Goal: Task Accomplishment & Management: Manage account settings

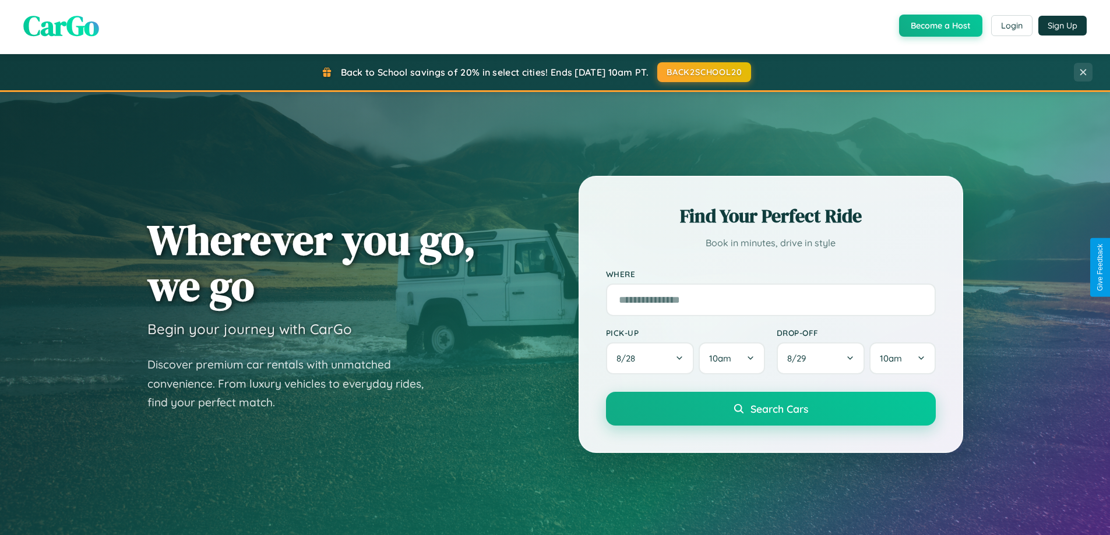
scroll to position [2242, 0]
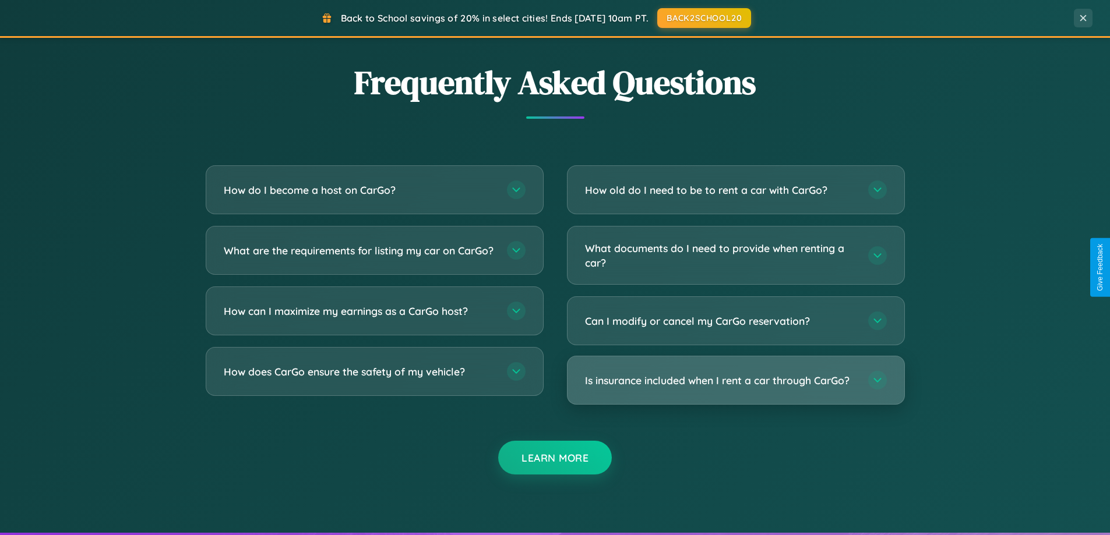
click at [735, 380] on h3 "Is insurance included when I rent a car through CarGo?" at bounding box center [721, 380] width 272 height 15
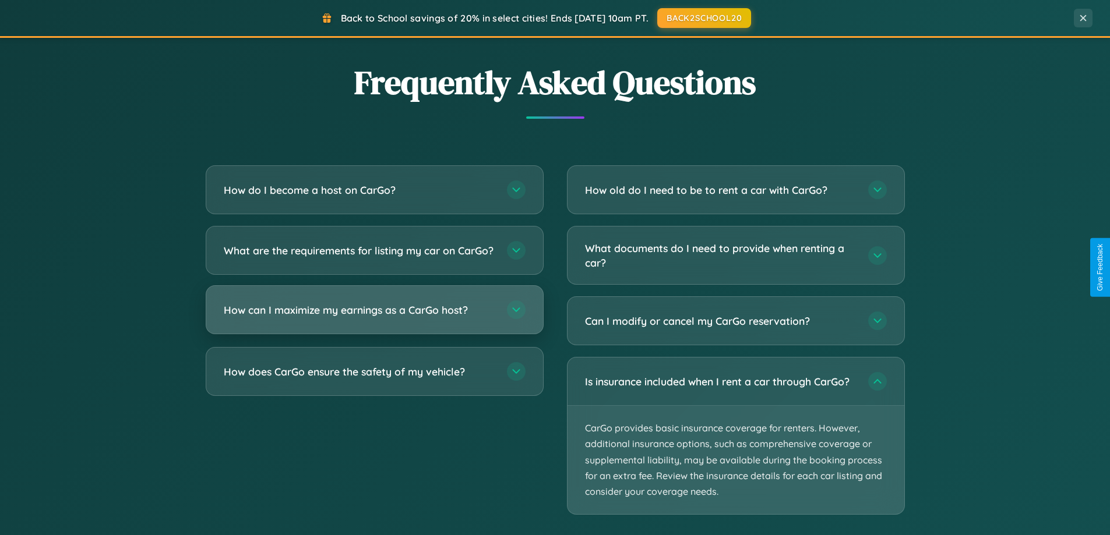
click at [374, 318] on h3 "How can I maximize my earnings as a CarGo host?" at bounding box center [360, 310] width 272 height 15
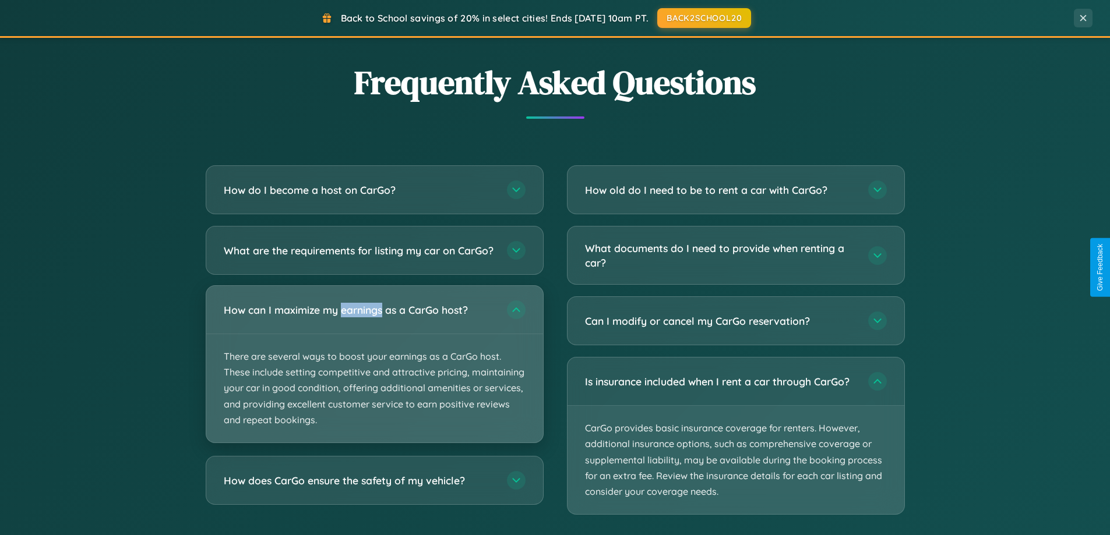
scroll to position [0, 0]
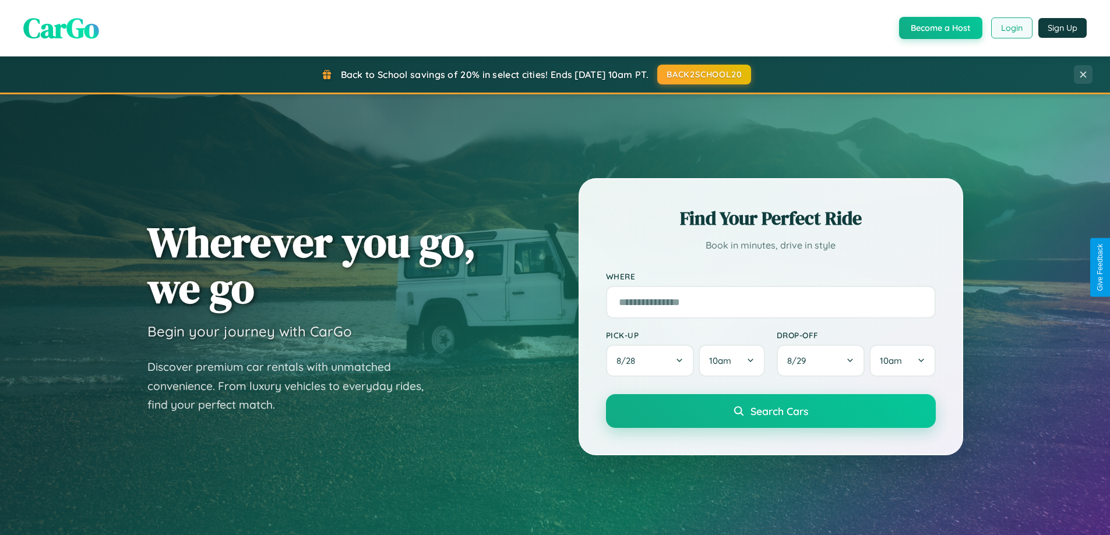
click at [1011, 28] on button "Login" at bounding box center [1011, 27] width 41 height 21
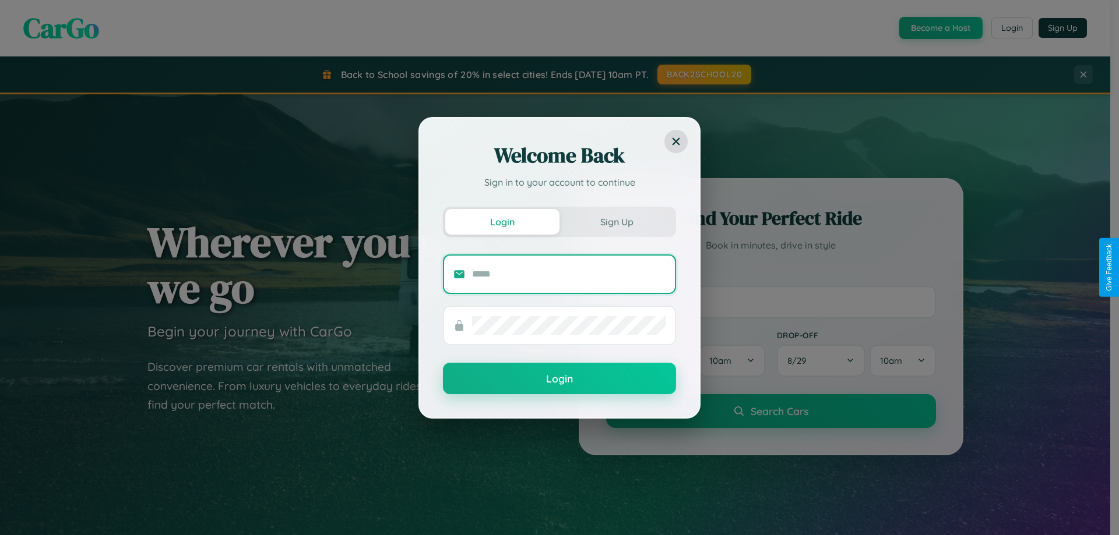
click at [569, 274] on input "text" at bounding box center [568, 274] width 193 height 19
type input "**********"
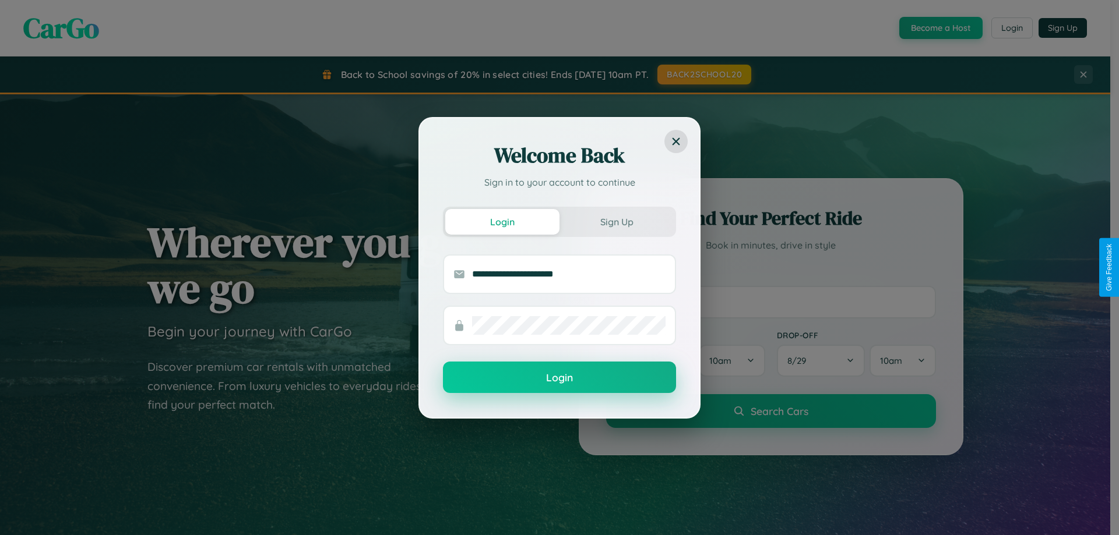
click at [559, 378] on button "Login" at bounding box center [559, 377] width 233 height 31
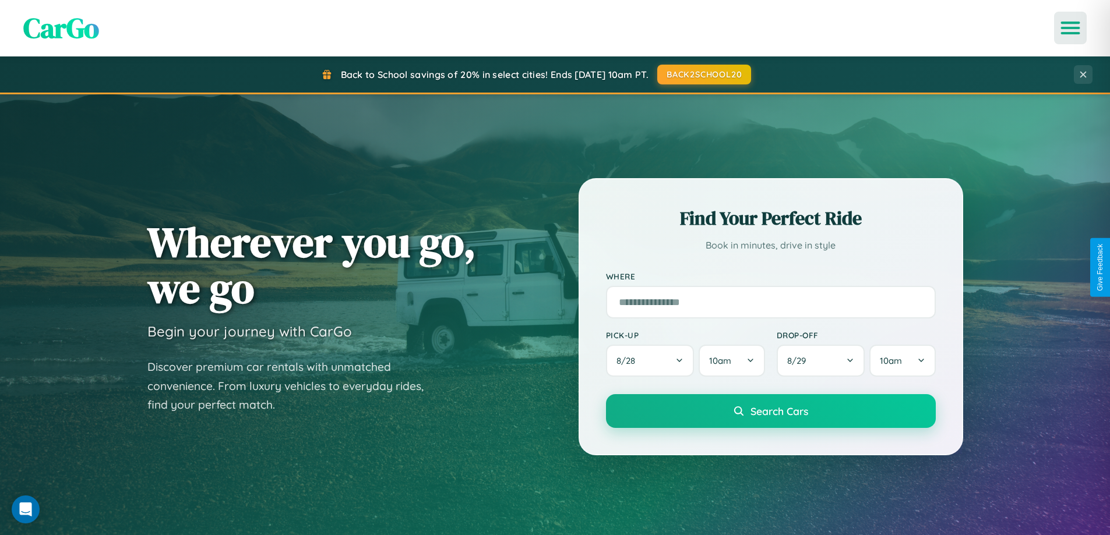
click at [1070, 28] on icon "Open menu" at bounding box center [1070, 28] width 17 height 10
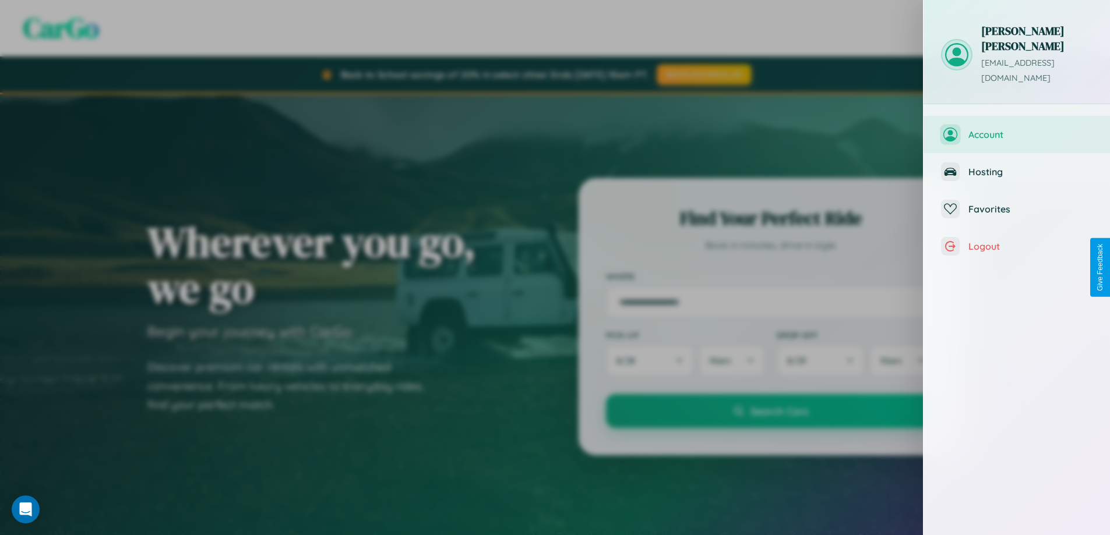
click at [1017, 129] on span "Account" at bounding box center [1030, 135] width 124 height 12
